Goal: Find specific page/section: Find specific page/section

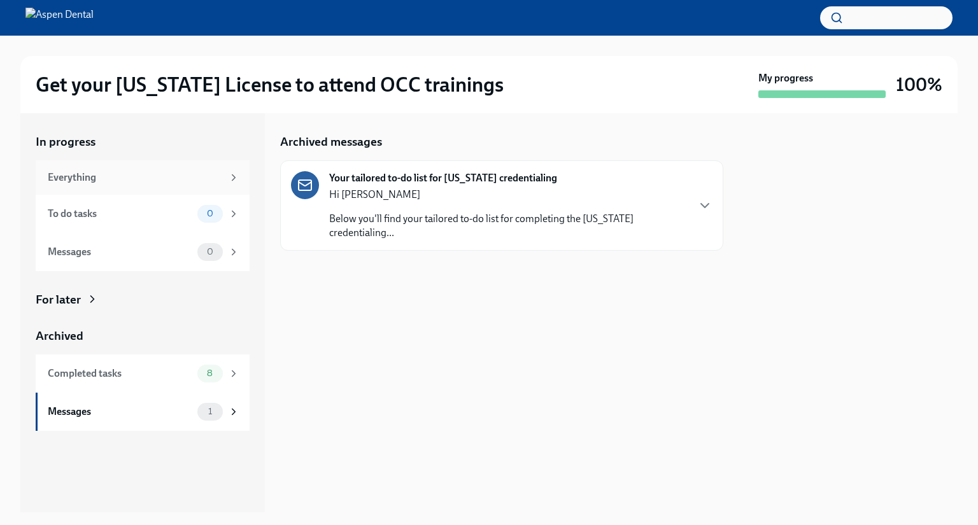
click at [88, 172] on div "Everything" at bounding box center [135, 178] width 175 height 14
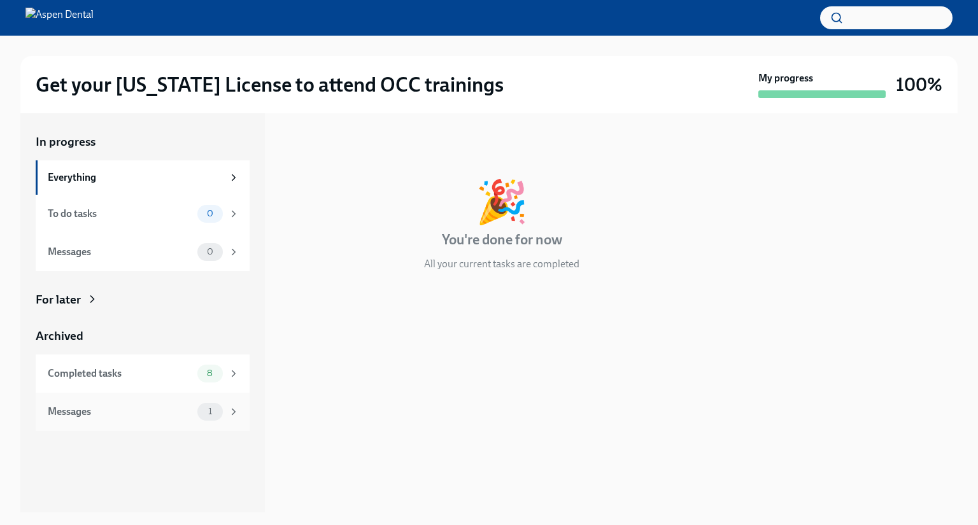
click at [104, 413] on div "Messages" at bounding box center [120, 412] width 144 height 14
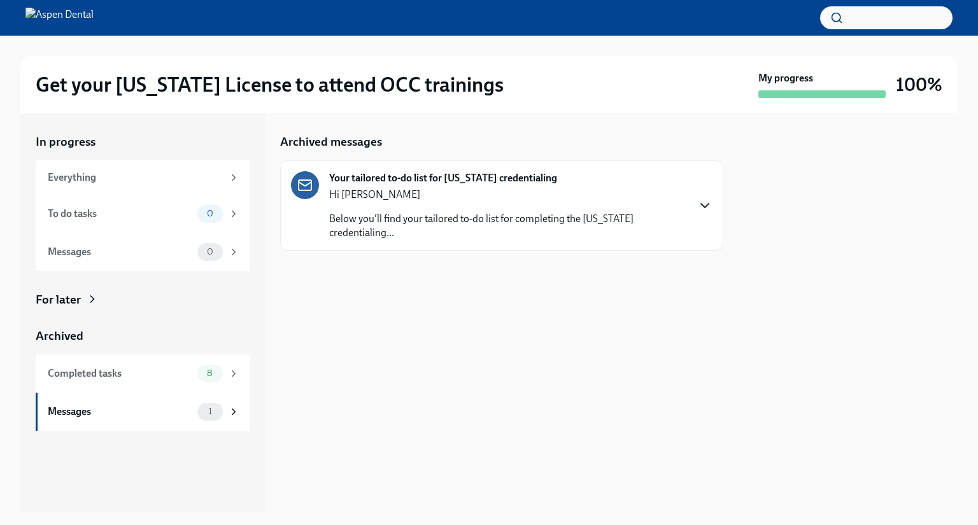
click at [701, 204] on icon "button" at bounding box center [705, 206] width 8 height 4
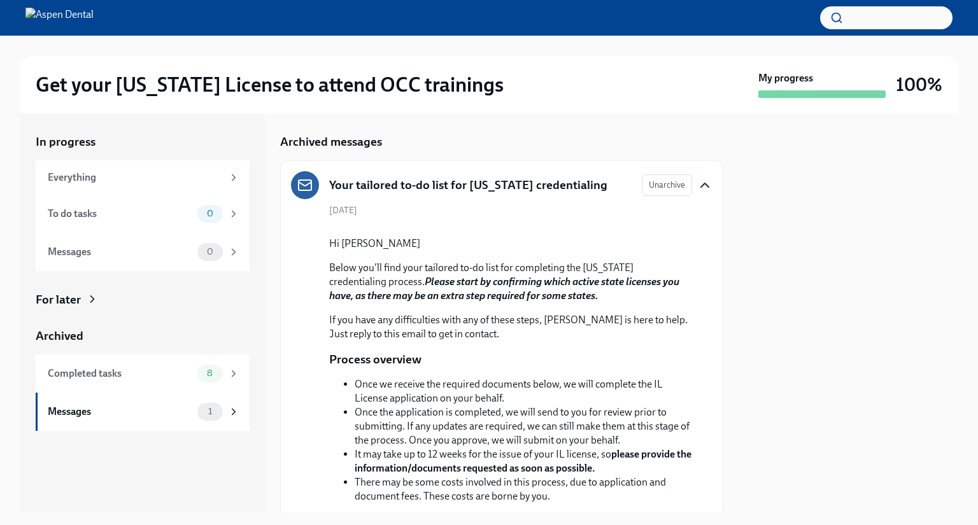
scroll to position [232, 0]
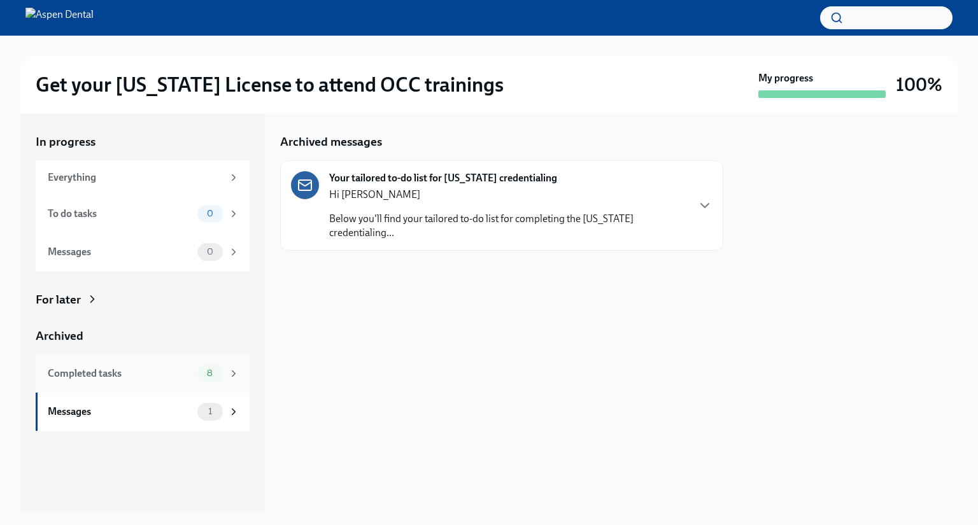
click at [90, 372] on div "Completed tasks" at bounding box center [120, 374] width 144 height 14
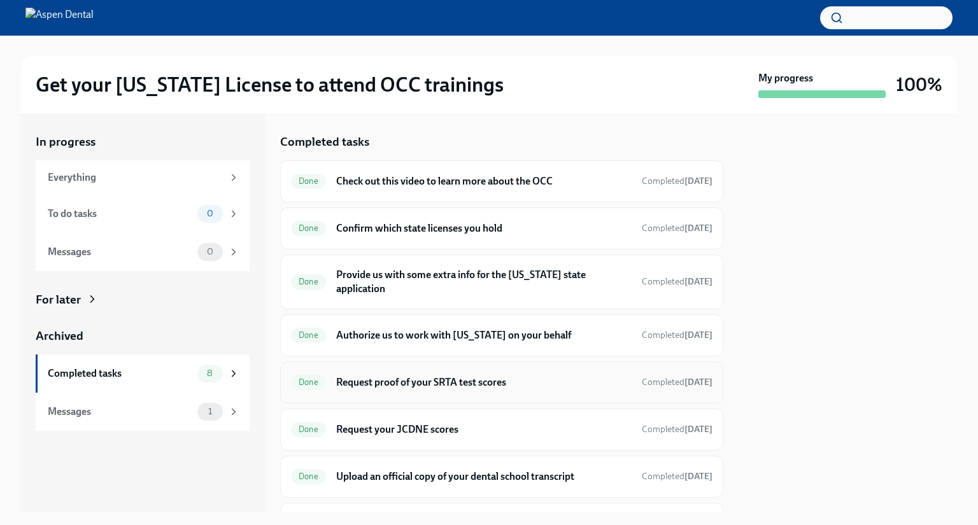
scroll to position [58, 0]
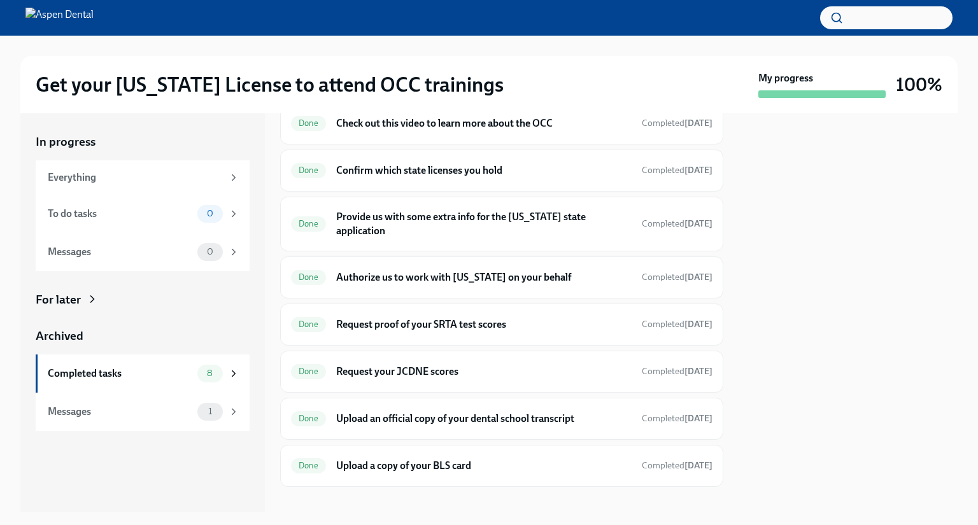
click at [756, 215] on div at bounding box center [847, 312] width 219 height 399
